Goal: Use online tool/utility: Utilize a website feature to perform a specific function

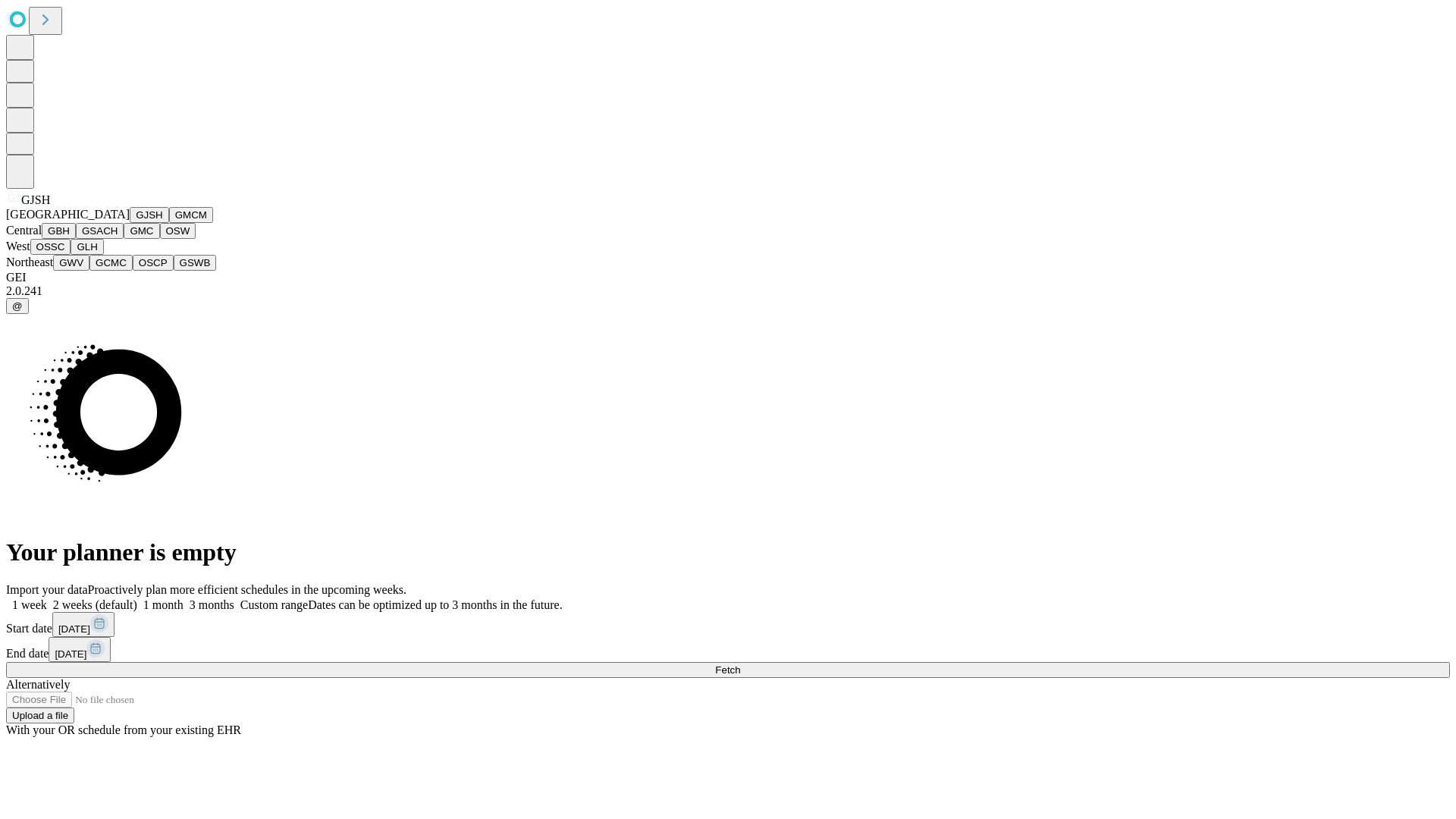
click at [130, 223] on button "GJSH" at bounding box center [149, 215] width 40 height 16
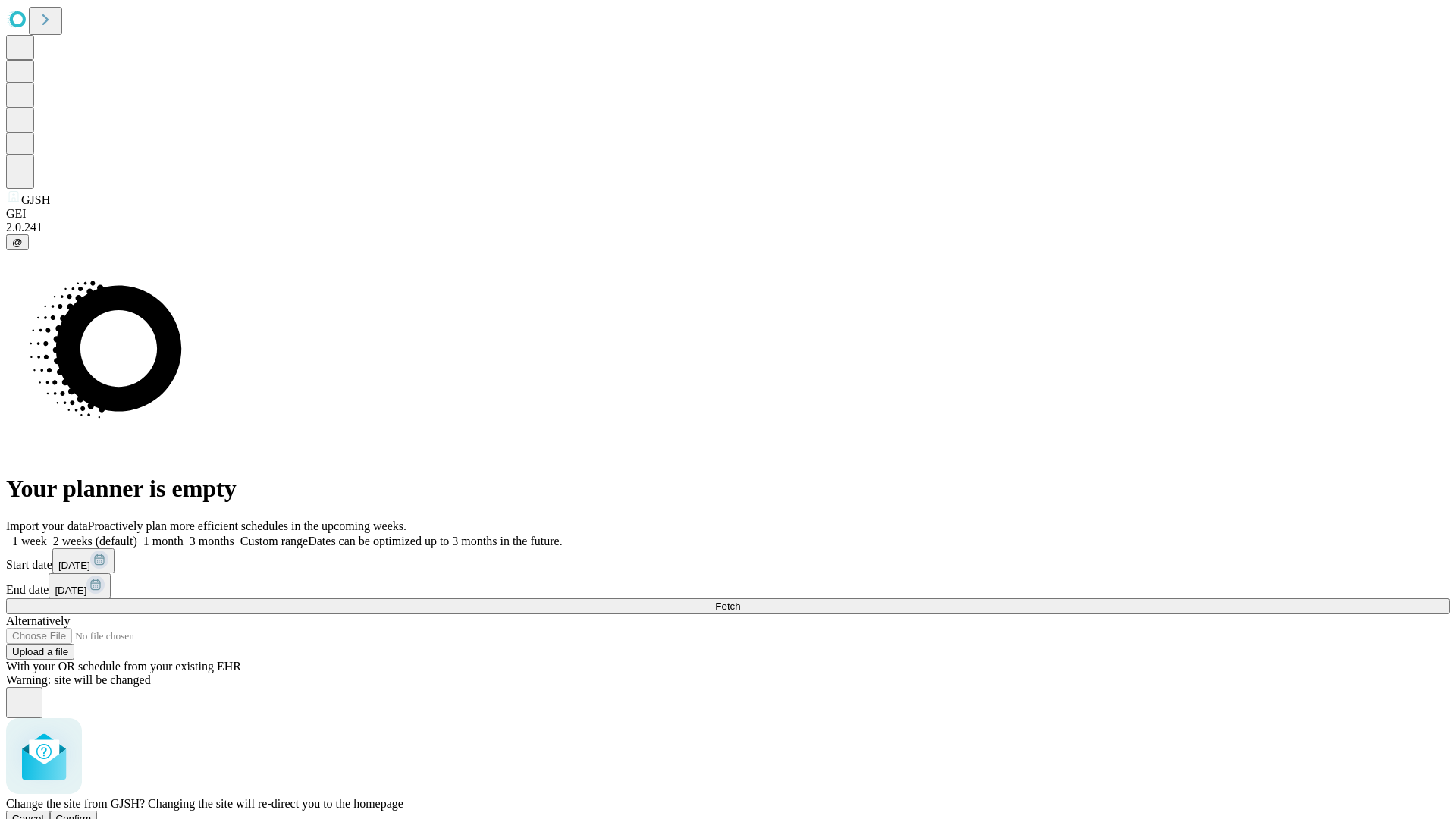
click at [92, 813] on span "Confirm" at bounding box center [74, 818] width 36 height 11
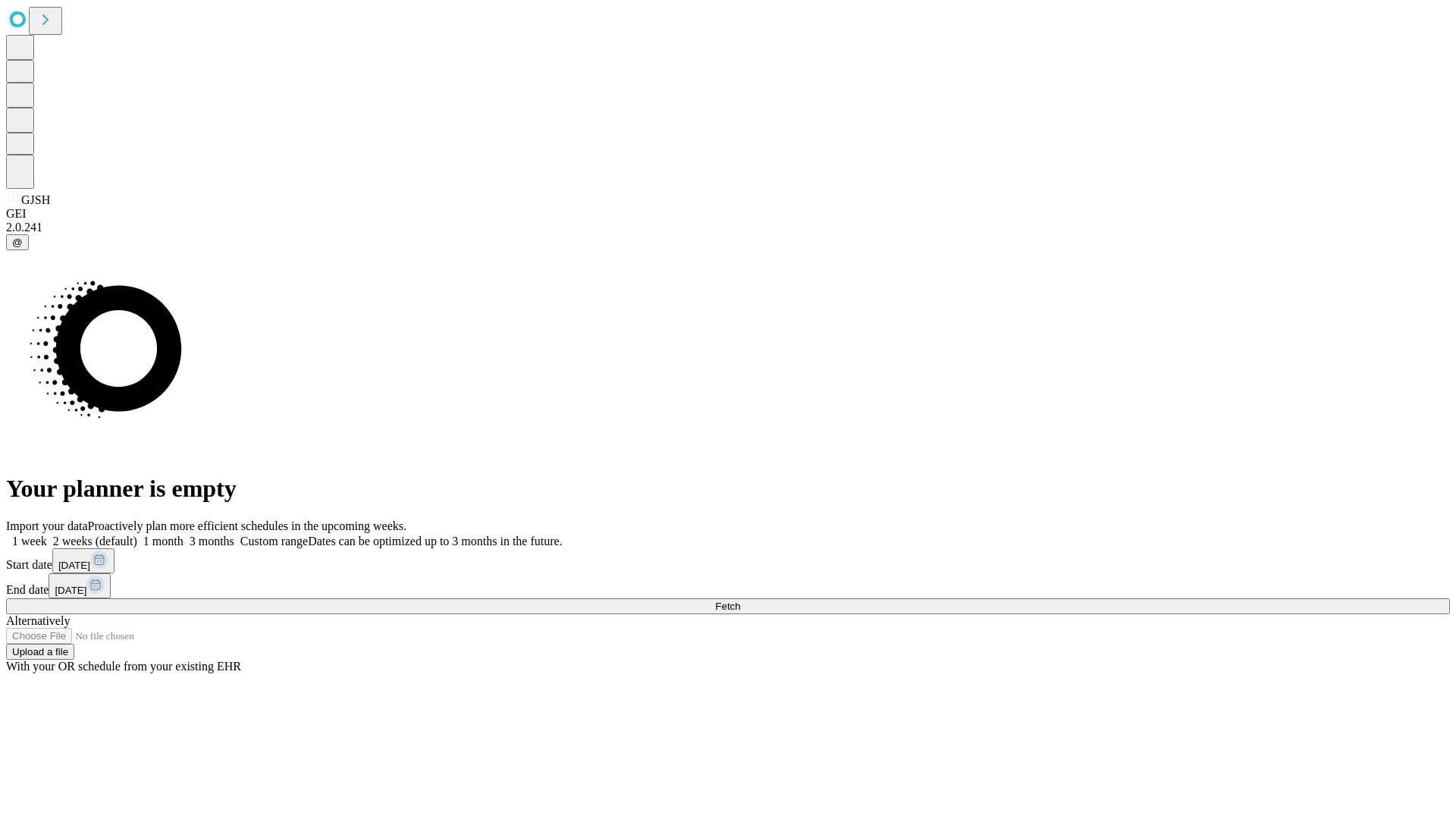
click at [137, 535] on label "2 weeks (default)" at bounding box center [92, 541] width 90 height 13
click at [741, 600] on span "Fetch" at bounding box center [728, 606] width 25 height 11
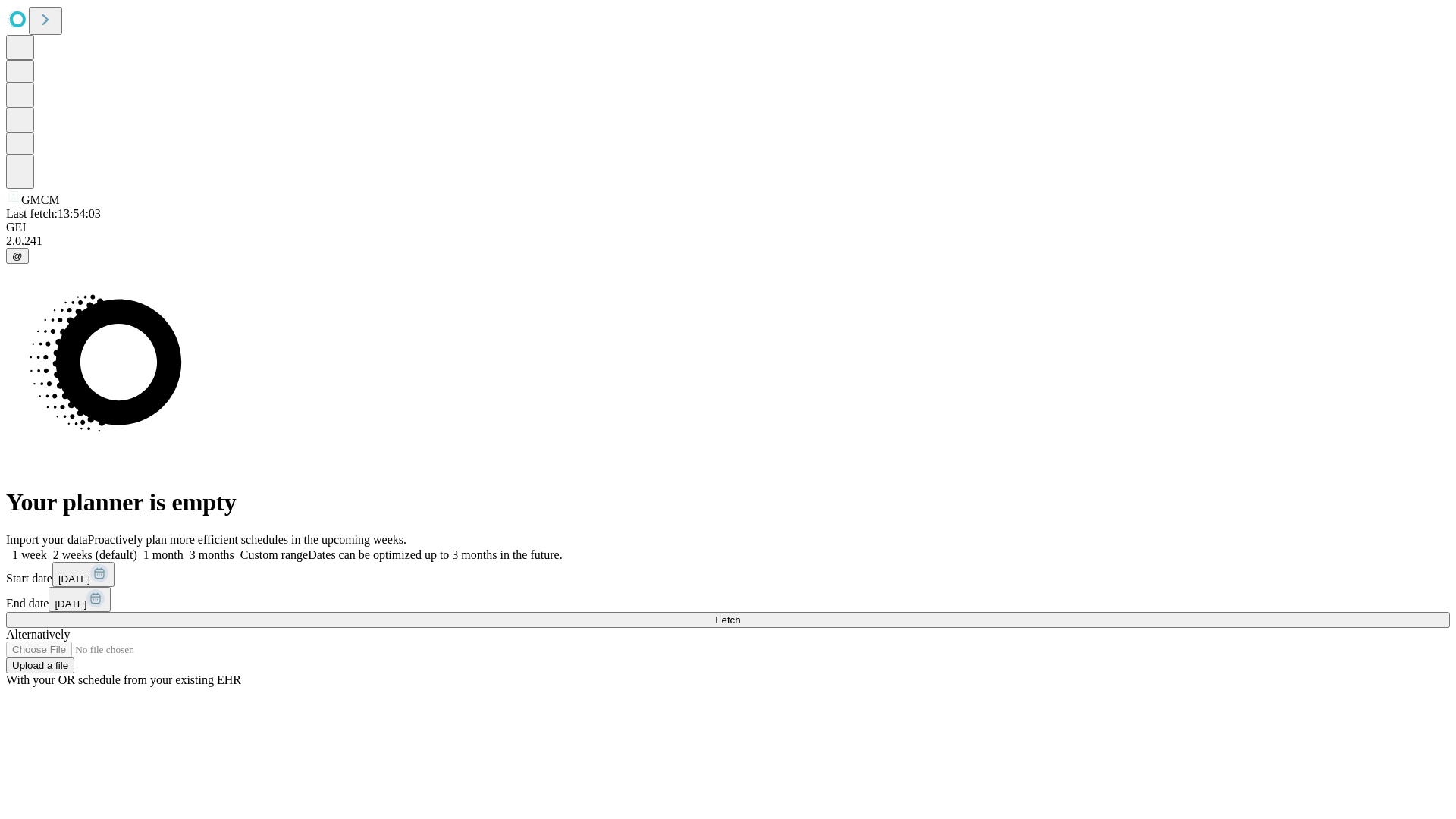
click at [137, 548] on label "2 weeks (default)" at bounding box center [92, 555] width 90 height 13
click at [741, 614] on span "Fetch" at bounding box center [728, 620] width 25 height 11
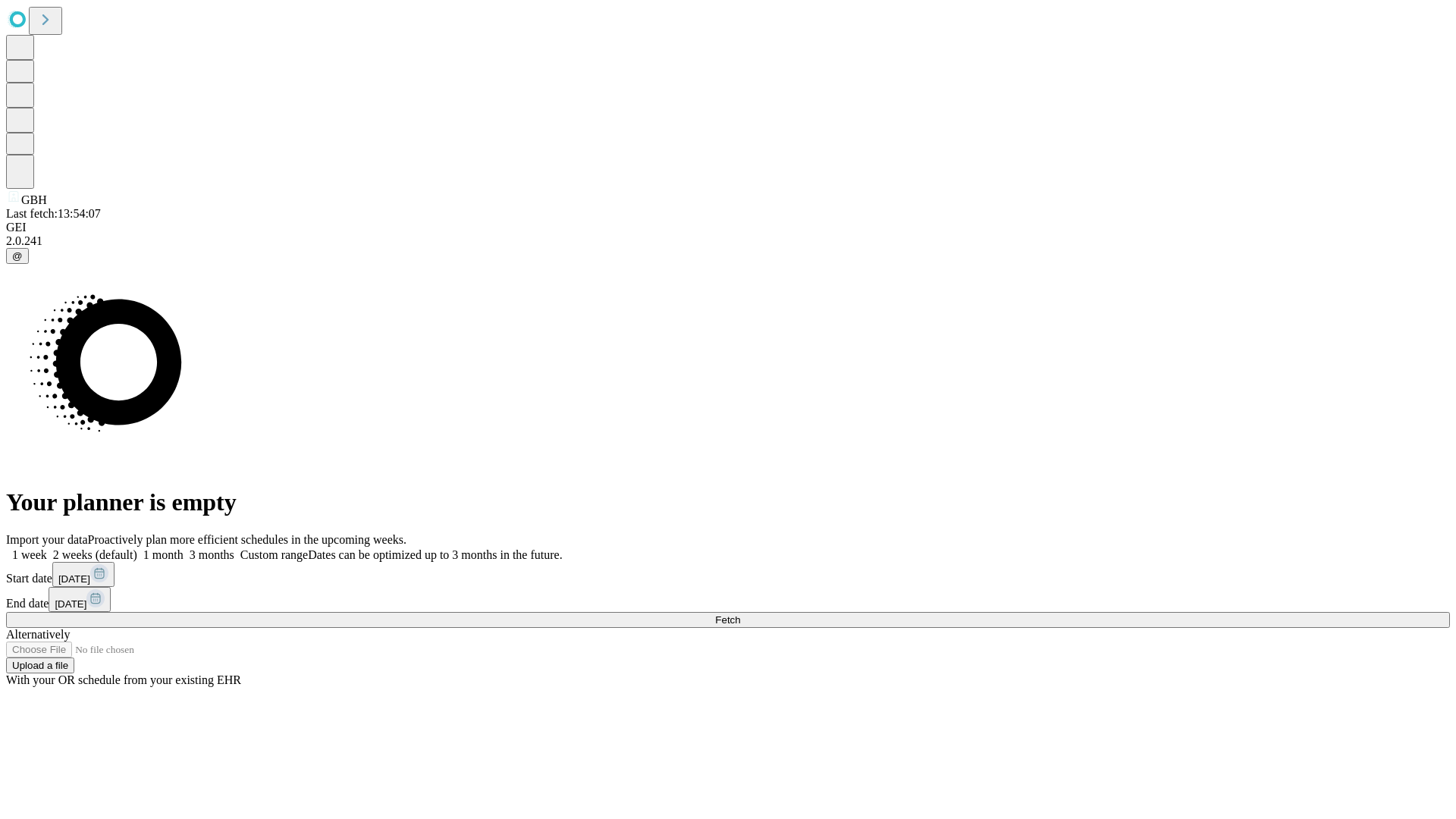
click at [137, 548] on label "2 weeks (default)" at bounding box center [92, 555] width 90 height 13
click at [741, 614] on span "Fetch" at bounding box center [728, 620] width 25 height 11
click at [137, 548] on label "2 weeks (default)" at bounding box center [92, 555] width 90 height 13
click at [741, 614] on span "Fetch" at bounding box center [728, 620] width 25 height 11
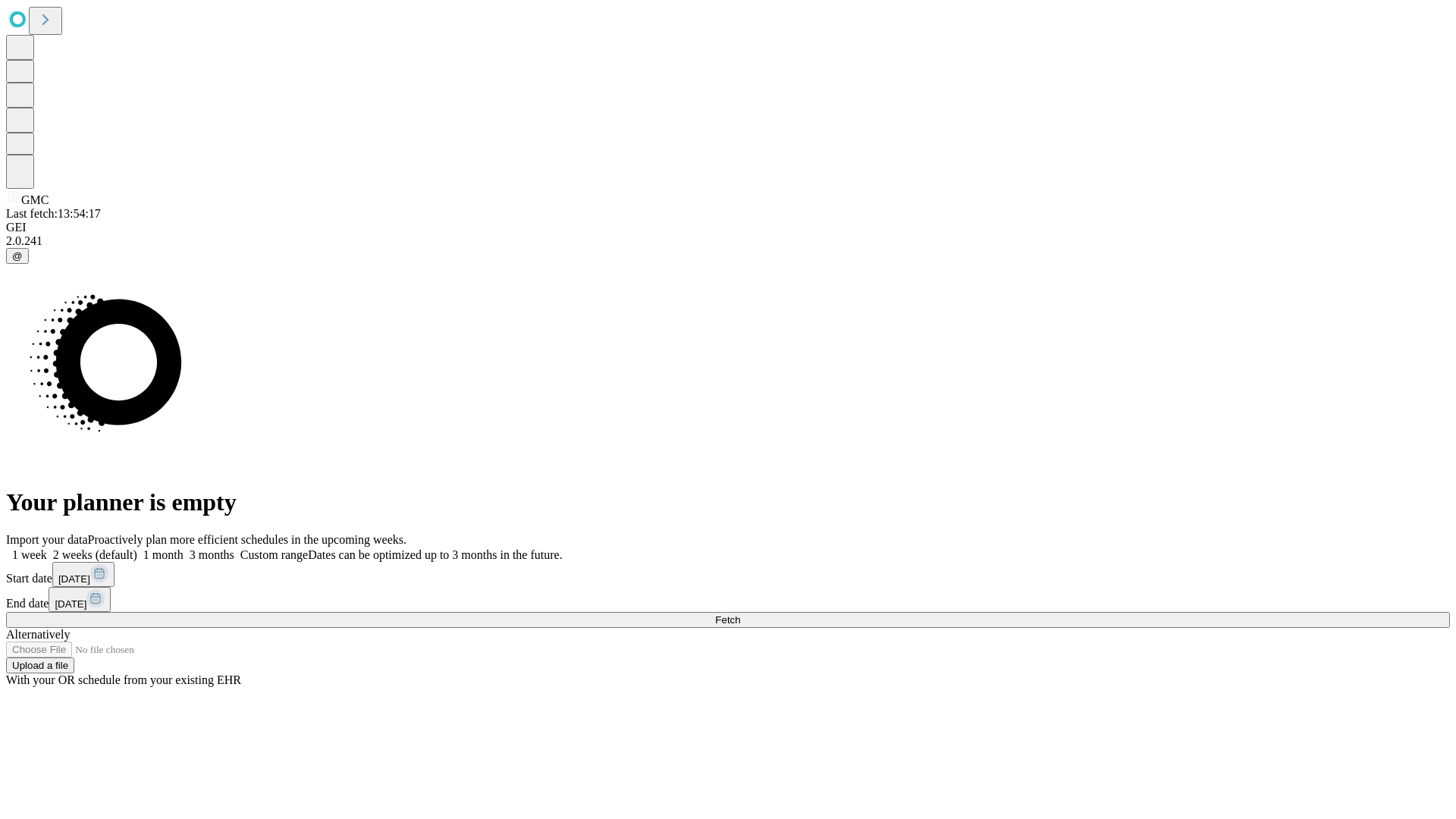
click at [741, 614] on span "Fetch" at bounding box center [728, 620] width 25 height 11
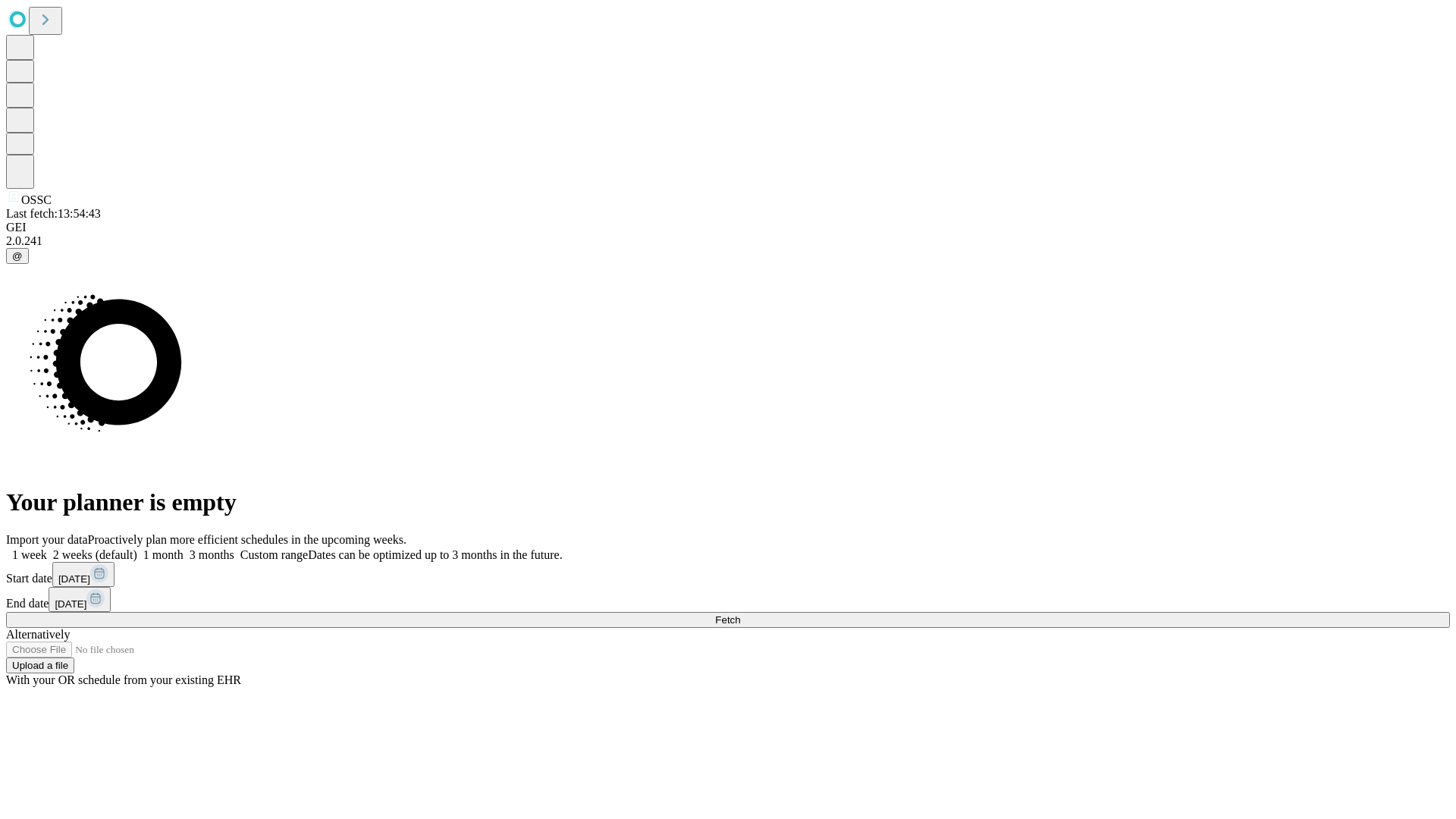
click at [741, 614] on span "Fetch" at bounding box center [728, 620] width 25 height 11
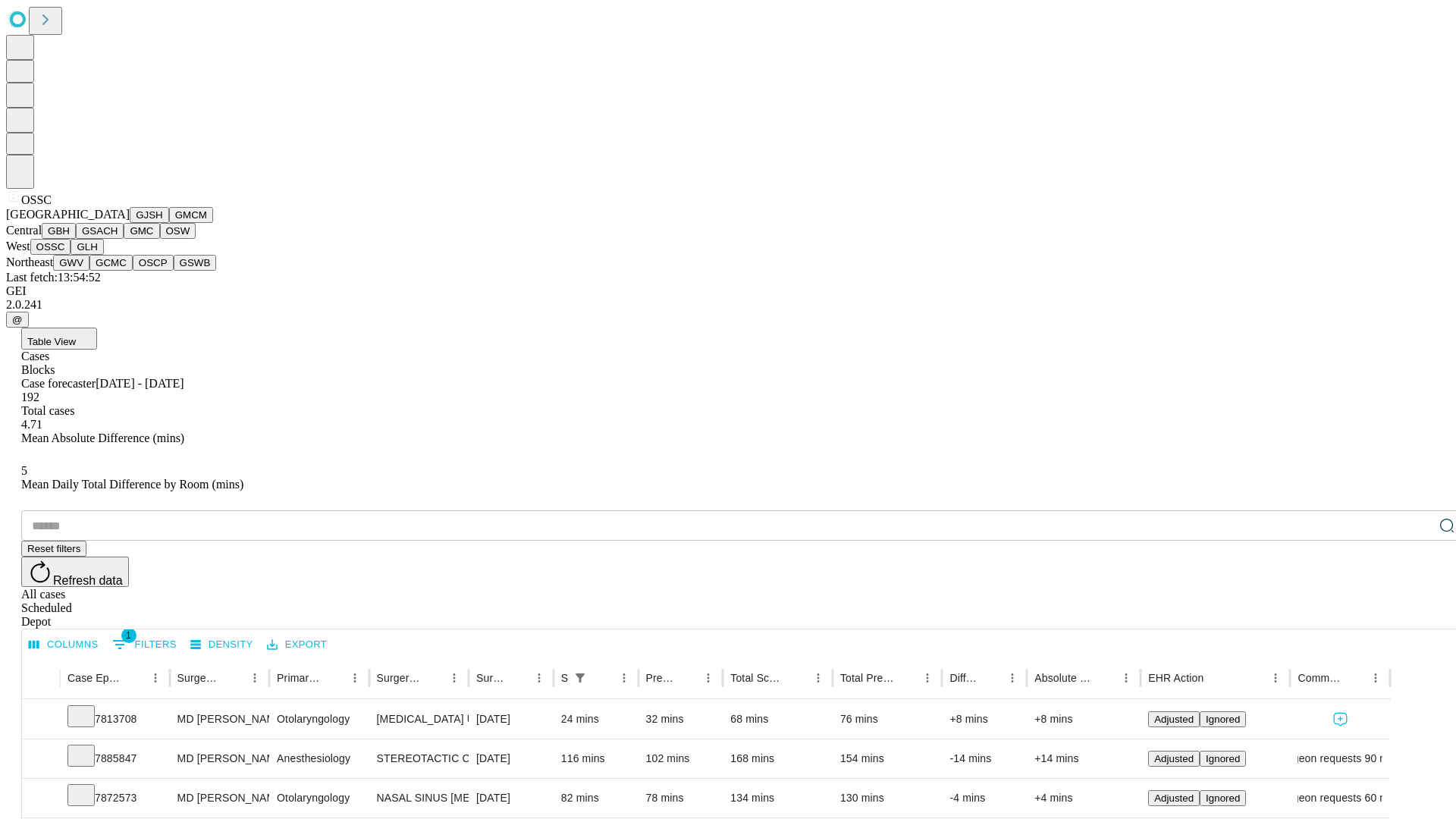
click at [103, 254] on button "GLH" at bounding box center [87, 247] width 32 height 16
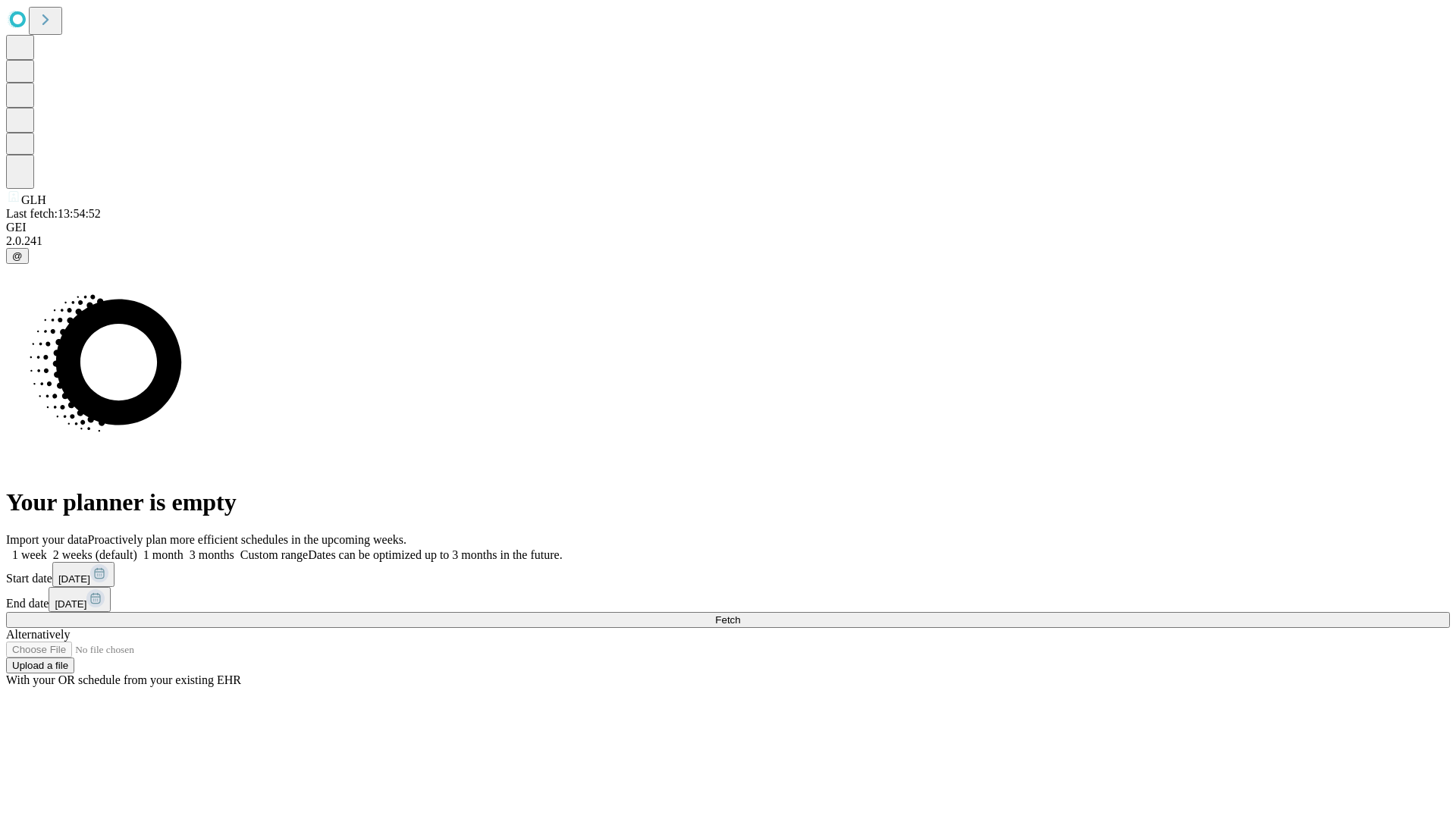
click at [137, 548] on label "2 weeks (default)" at bounding box center [92, 555] width 90 height 13
click at [741, 614] on span "Fetch" at bounding box center [728, 620] width 25 height 11
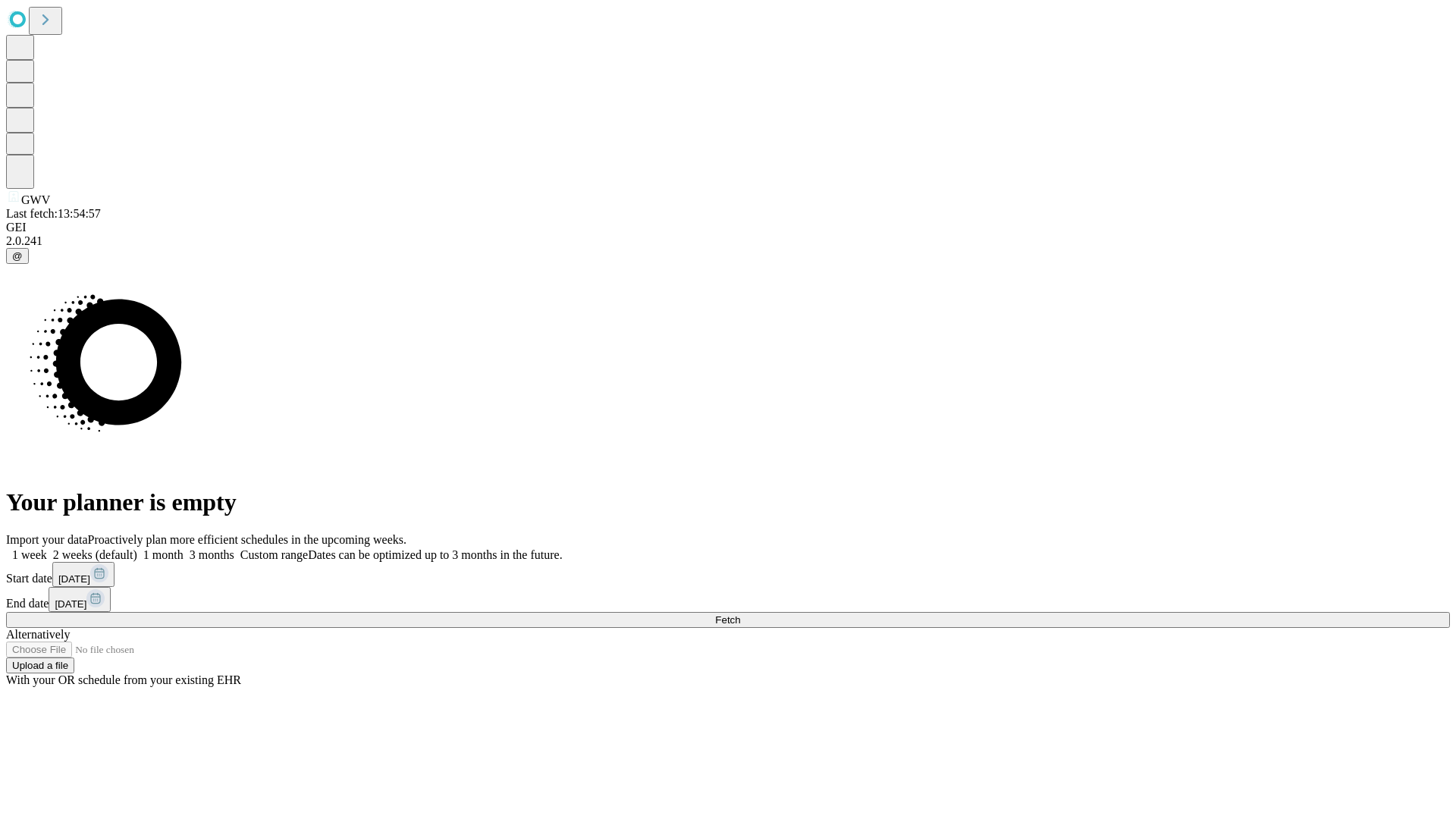
click at [741, 614] on span "Fetch" at bounding box center [728, 620] width 25 height 11
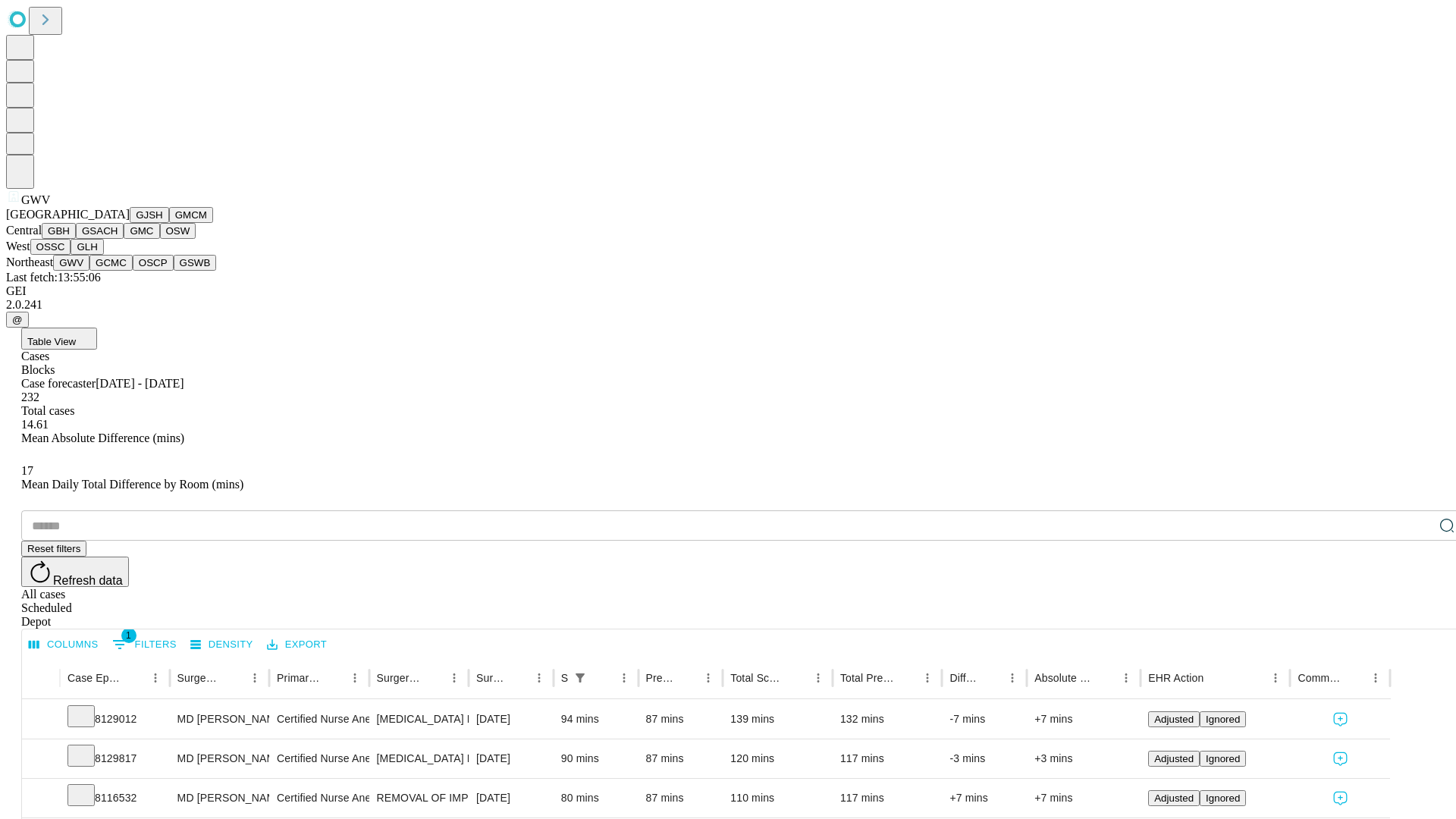
click at [117, 271] on button "GCMC" at bounding box center [110, 262] width 43 height 16
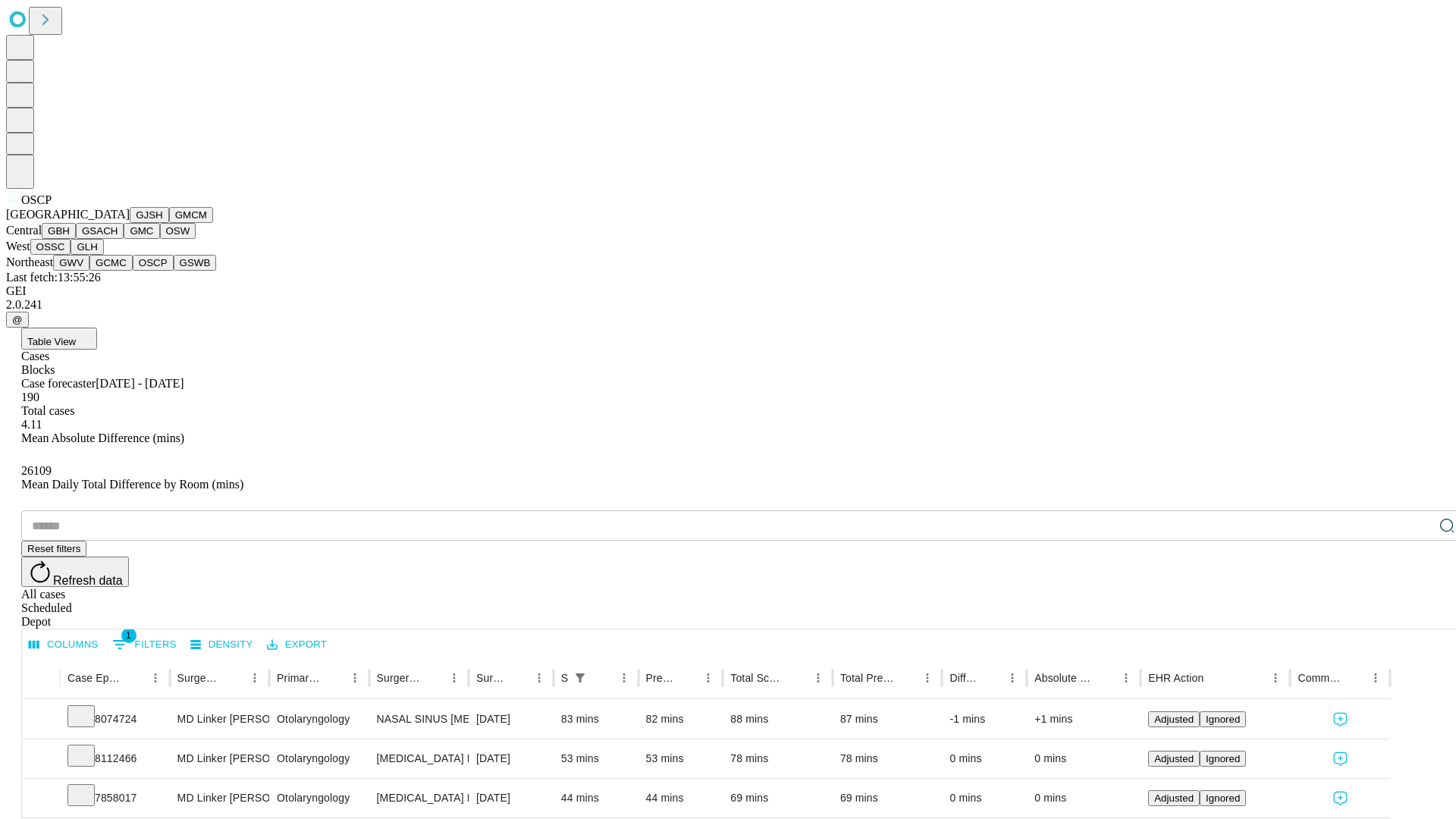
click at [173, 271] on button "GSWB" at bounding box center [194, 262] width 43 height 16
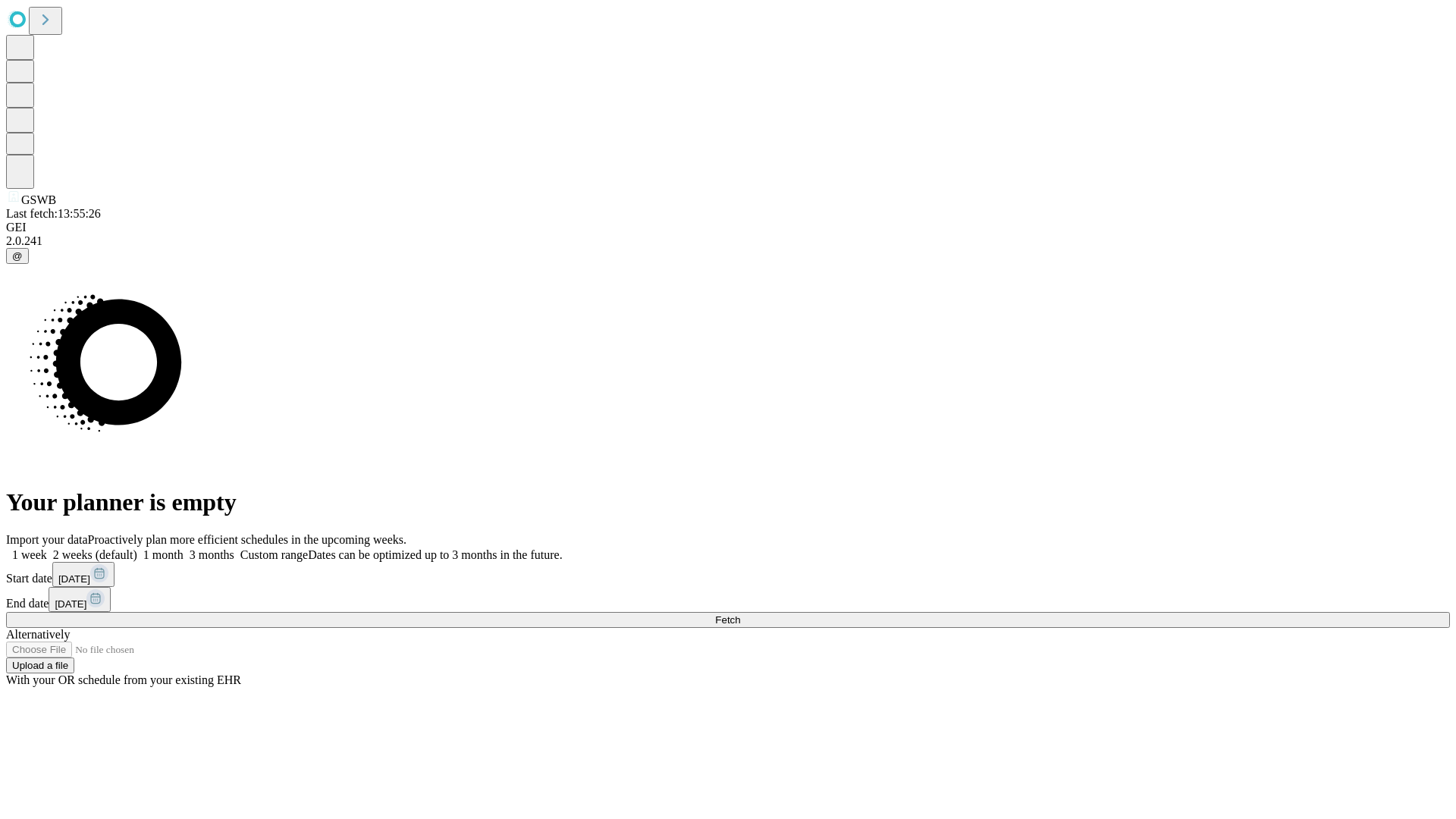
click at [137, 548] on label "2 weeks (default)" at bounding box center [92, 555] width 90 height 13
click at [741, 614] on span "Fetch" at bounding box center [728, 620] width 25 height 11
